Goal: Obtain resource: Obtain resource

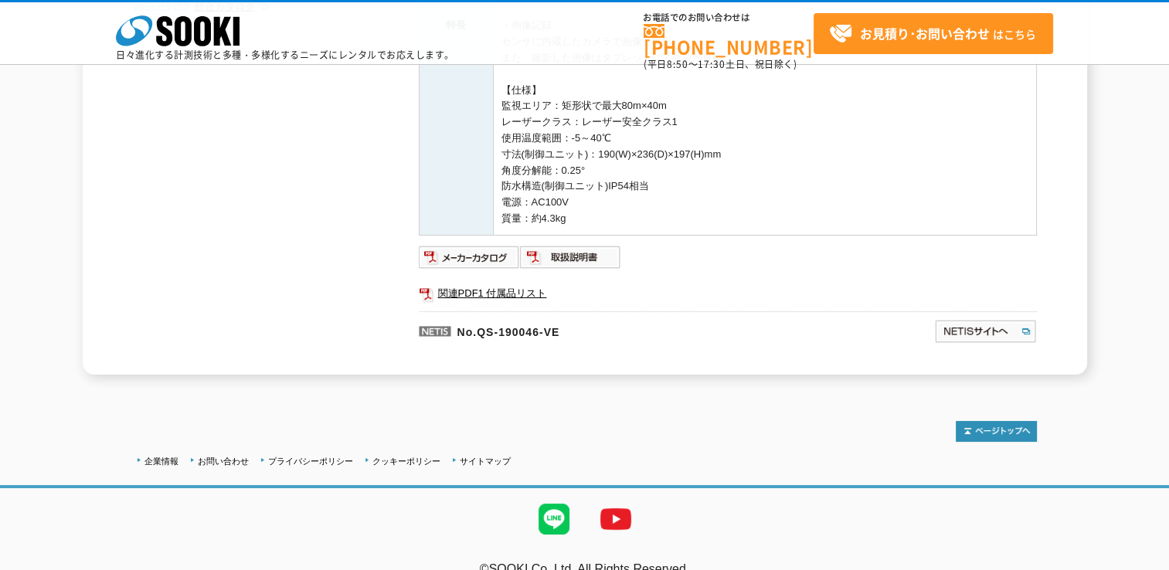
scroll to position [486, 0]
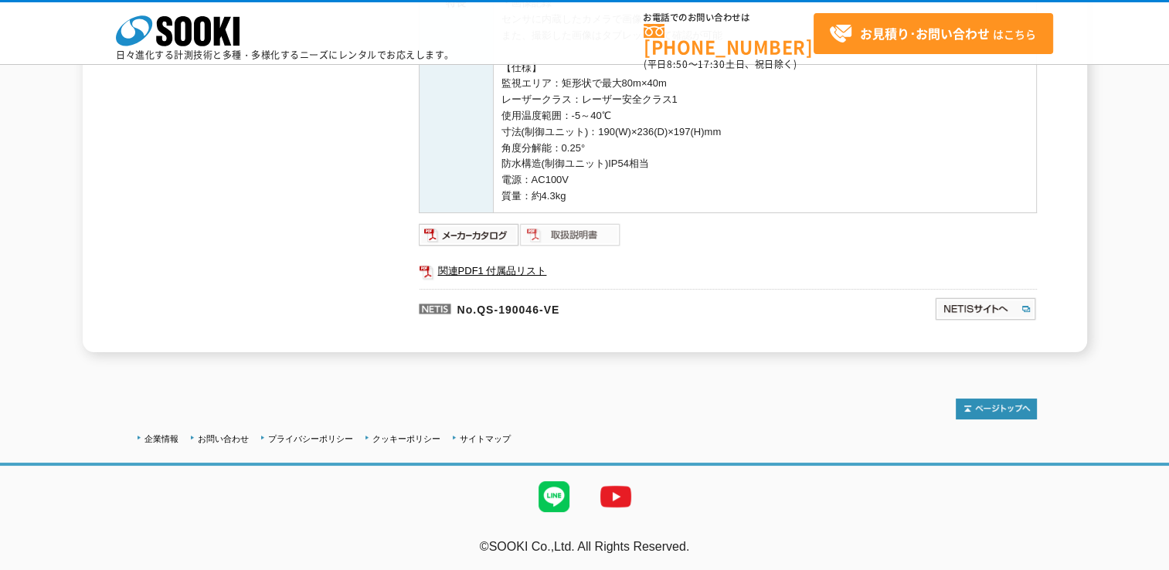
click at [540, 229] on img at bounding box center [570, 235] width 101 height 25
click at [451, 236] on img at bounding box center [469, 235] width 101 height 25
click at [474, 270] on link "関連PDF1 付属品リスト" at bounding box center [728, 271] width 618 height 20
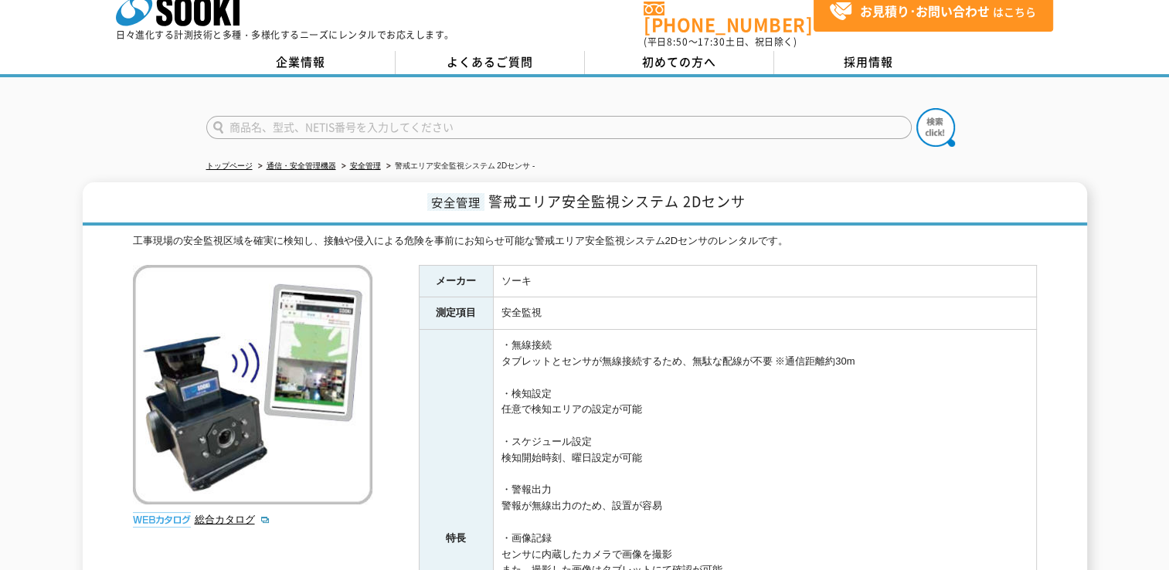
scroll to position [0, 0]
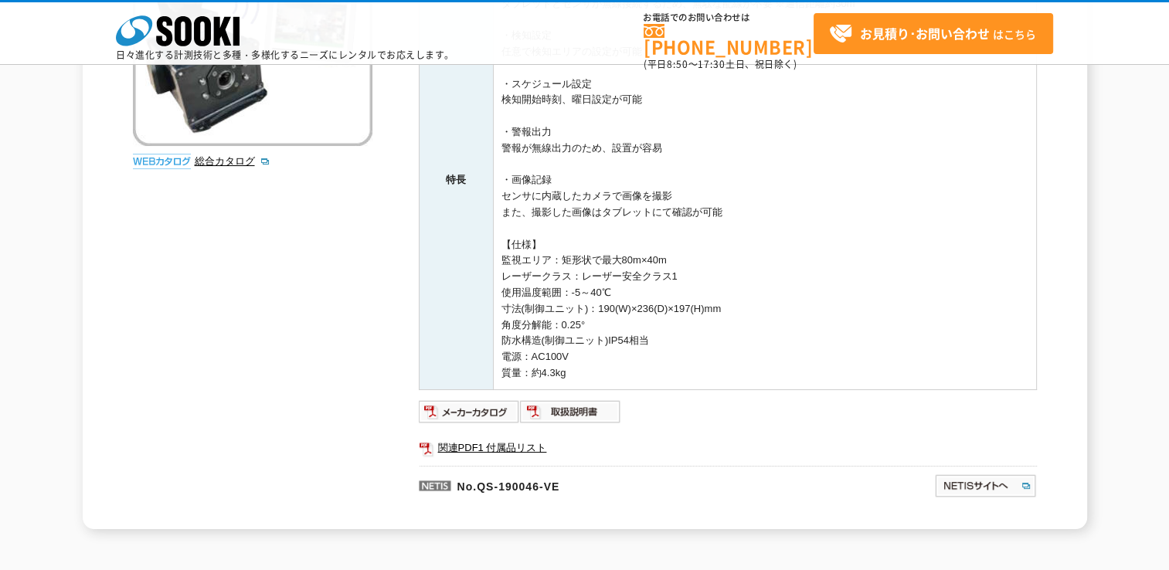
scroll to position [486, 0]
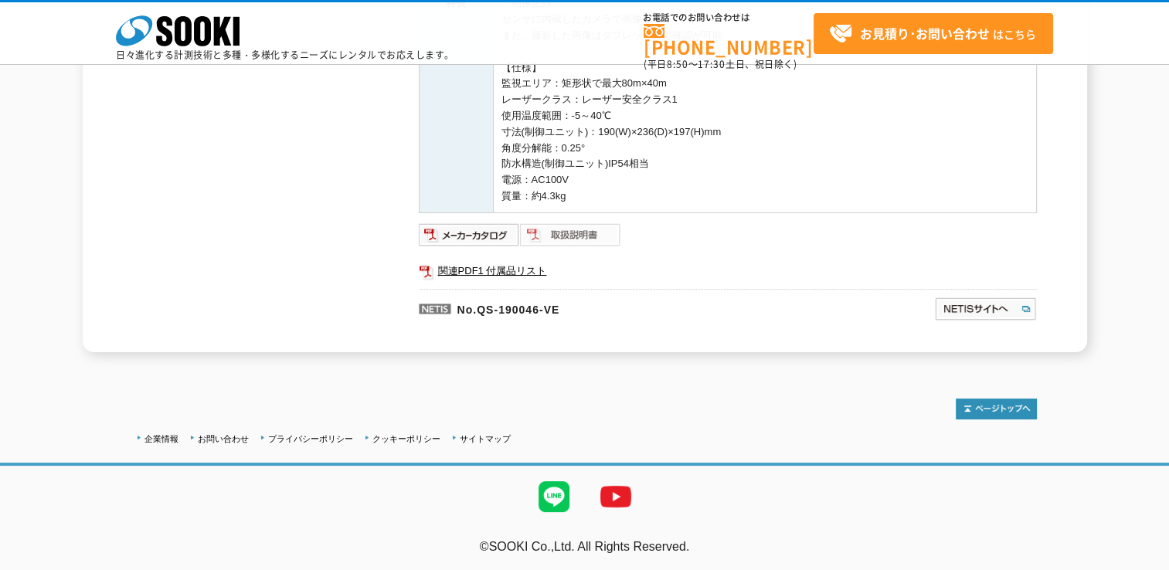
click at [554, 233] on img at bounding box center [570, 235] width 101 height 25
click at [464, 230] on img at bounding box center [469, 235] width 101 height 25
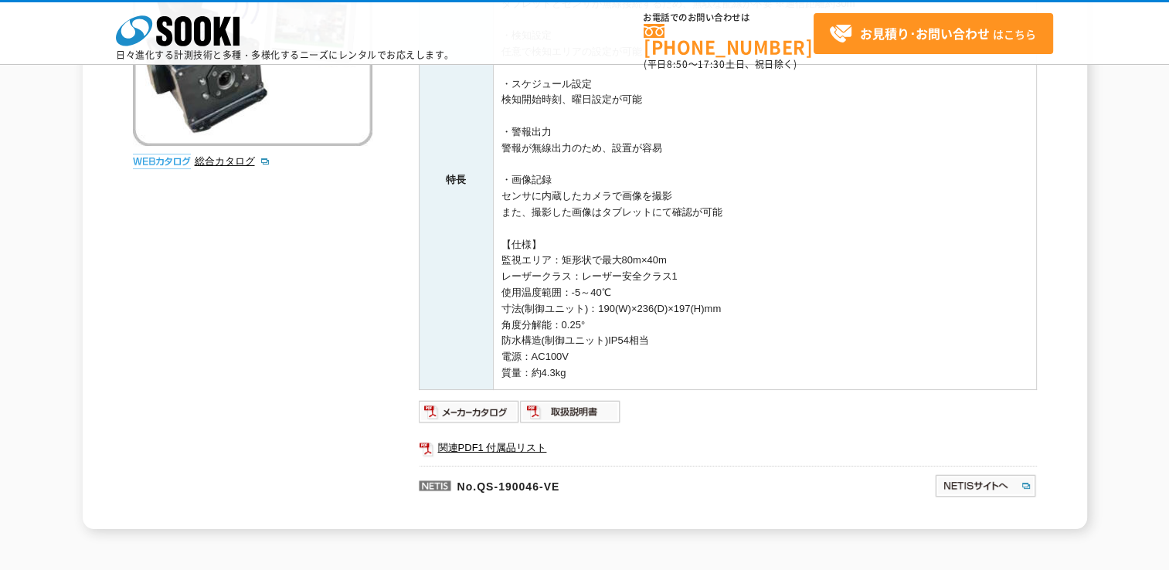
scroll to position [386, 0]
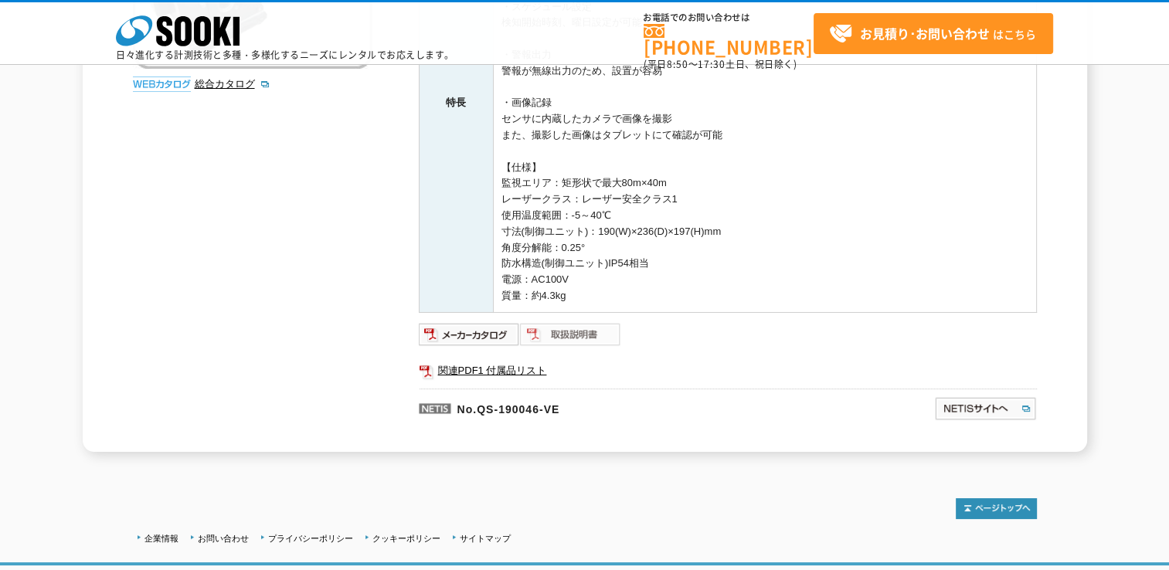
click at [561, 332] on img at bounding box center [570, 334] width 101 height 25
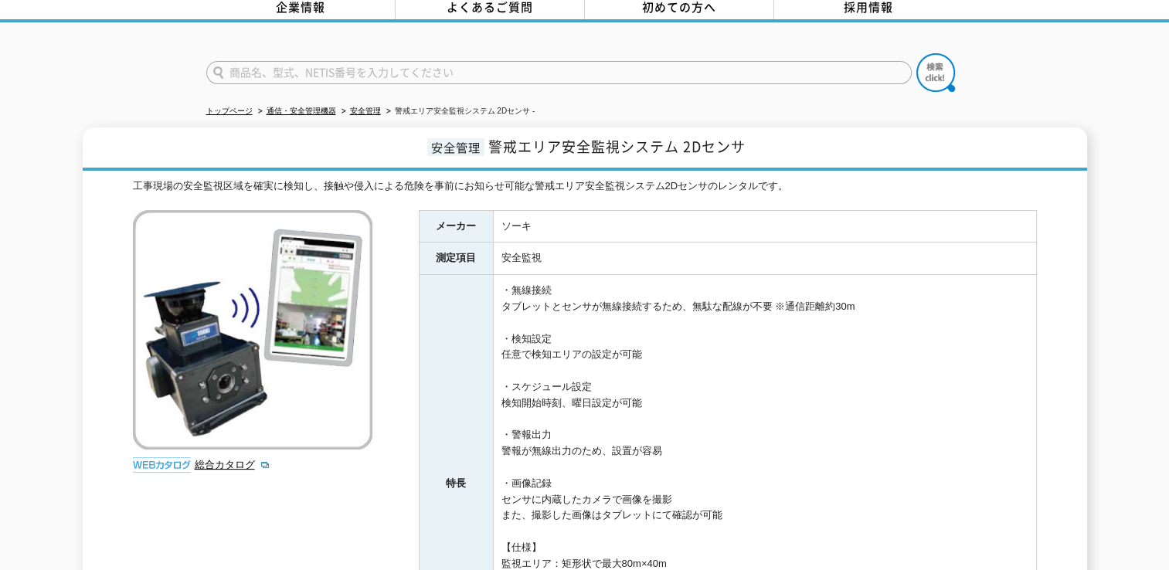
scroll to position [0, 0]
